Goal: Navigation & Orientation: Find specific page/section

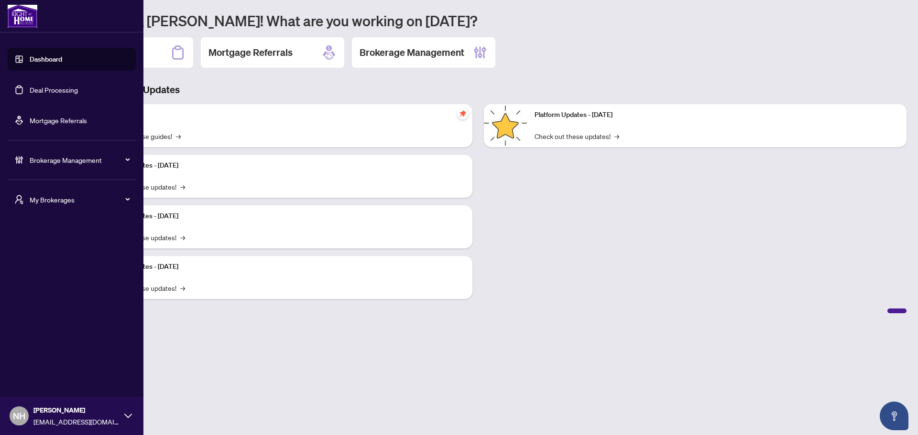
click at [31, 197] on span "My Brokerages" at bounding box center [79, 200] width 99 height 11
click at [45, 239] on span "[PERSON_NAME]" at bounding box center [74, 238] width 109 height 11
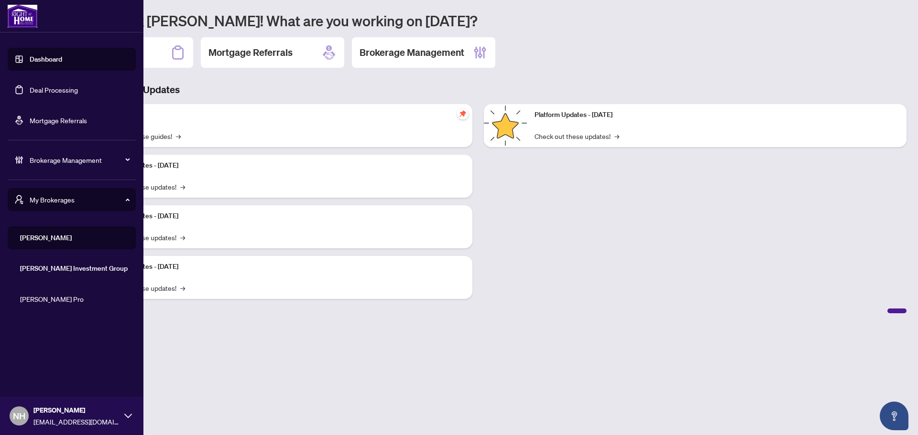
click at [63, 236] on span "[PERSON_NAME]" at bounding box center [74, 238] width 109 height 11
